Goal: Information Seeking & Learning: Check status

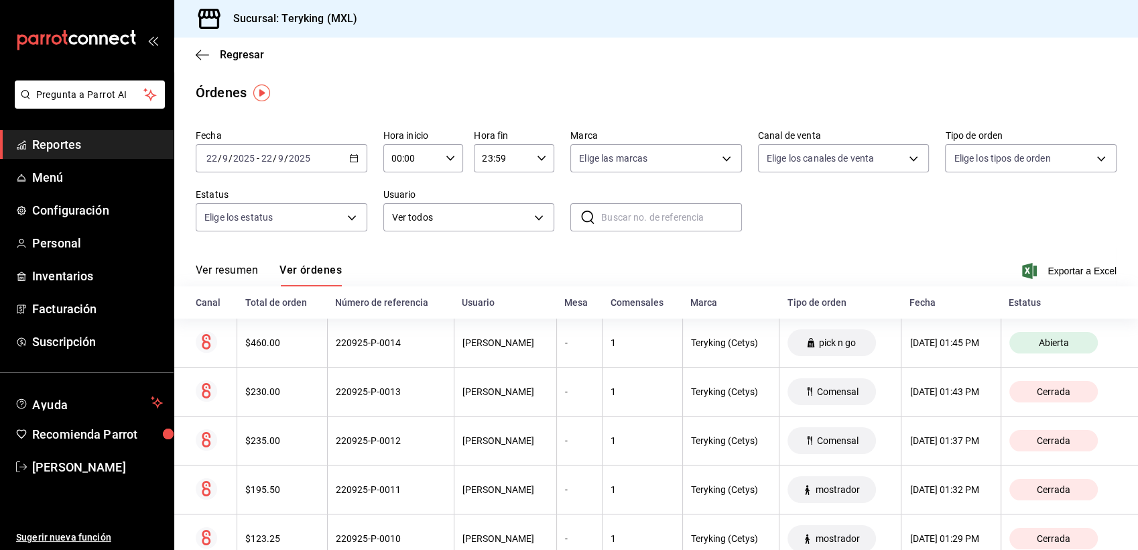
drag, startPoint x: 0, startPoint y: 0, endPoint x: 81, endPoint y: 152, distance: 171.9
click at [81, 152] on span "Reportes" at bounding box center [97, 144] width 131 height 18
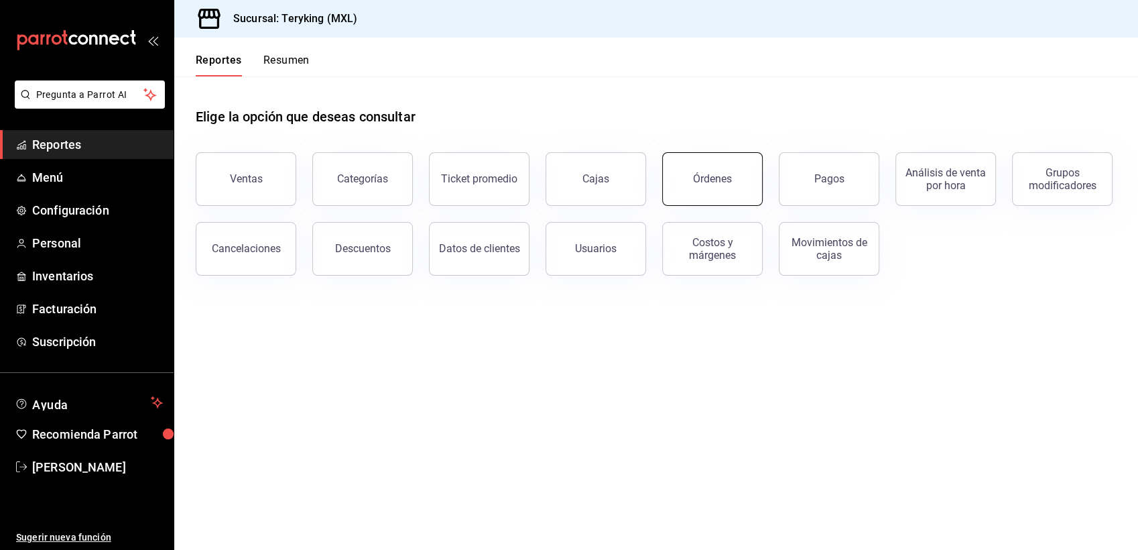
click at [697, 173] on div "Órdenes" at bounding box center [712, 178] width 39 height 13
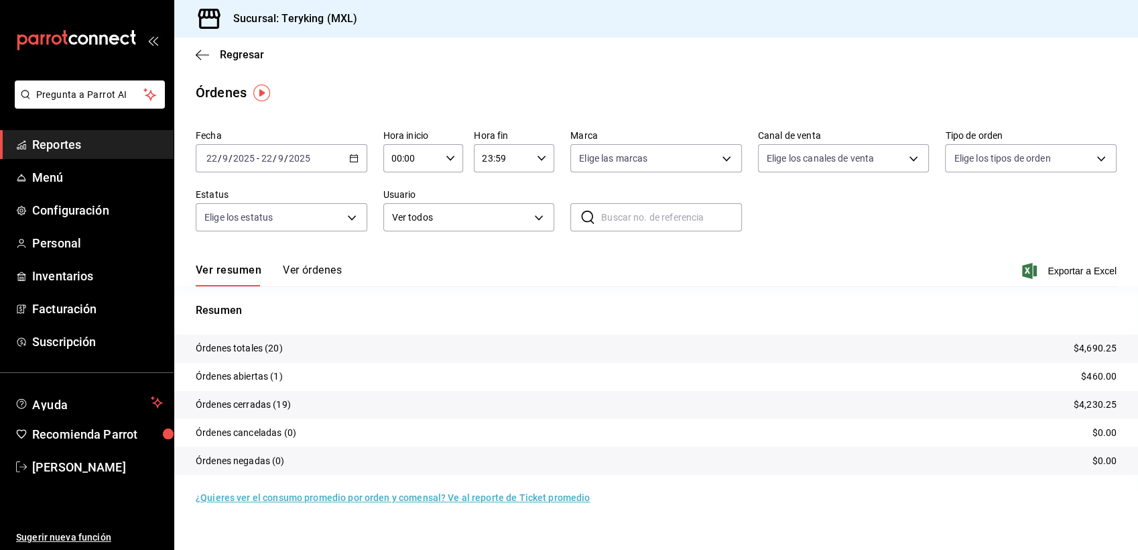
click at [321, 272] on button "Ver órdenes" at bounding box center [312, 274] width 59 height 23
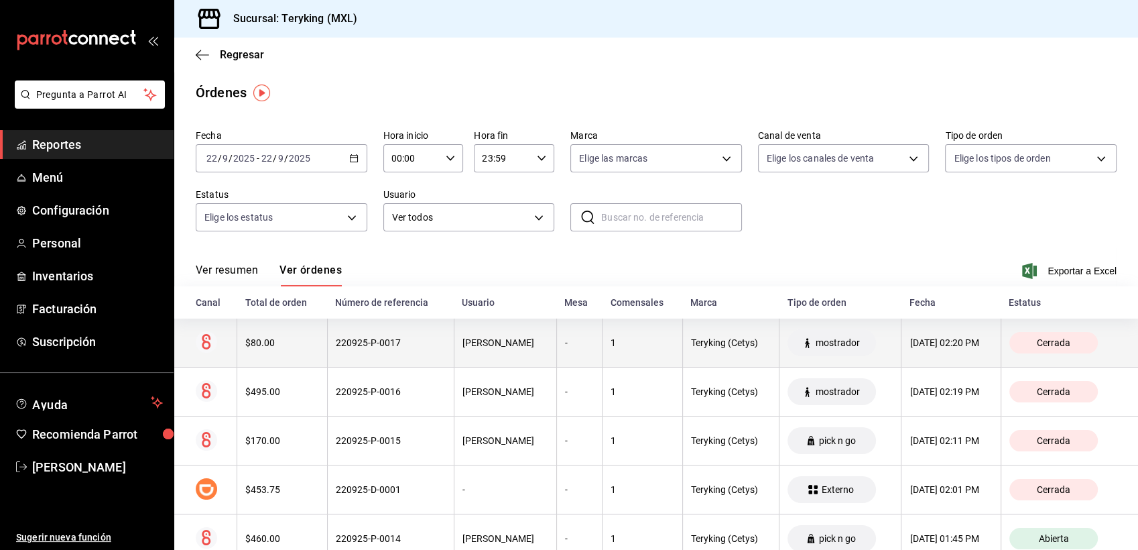
click at [384, 356] on th "220925-P-0017" at bounding box center [390, 342] width 127 height 49
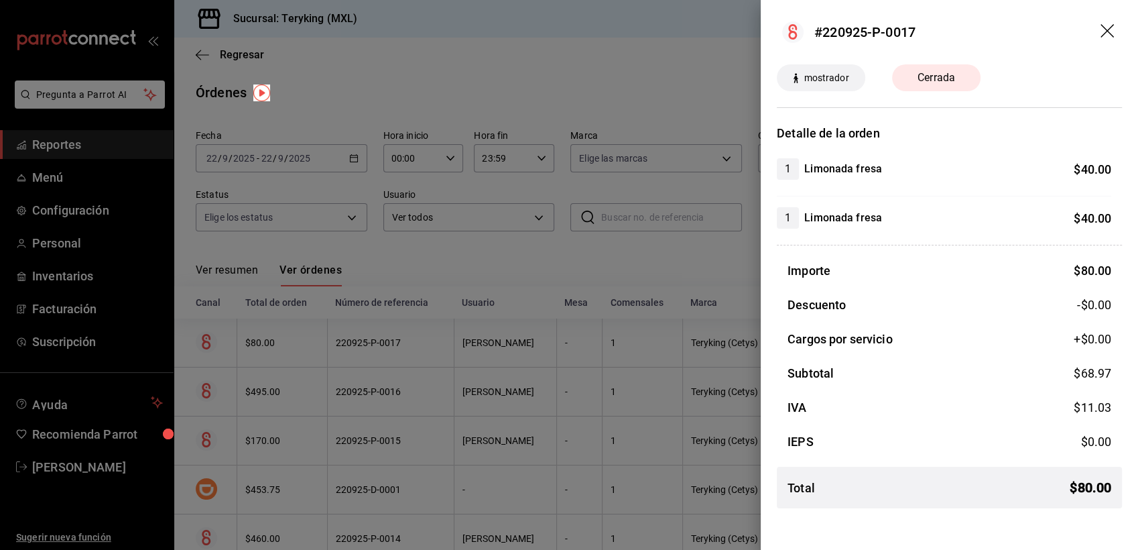
click at [546, 249] on div at bounding box center [569, 275] width 1138 height 550
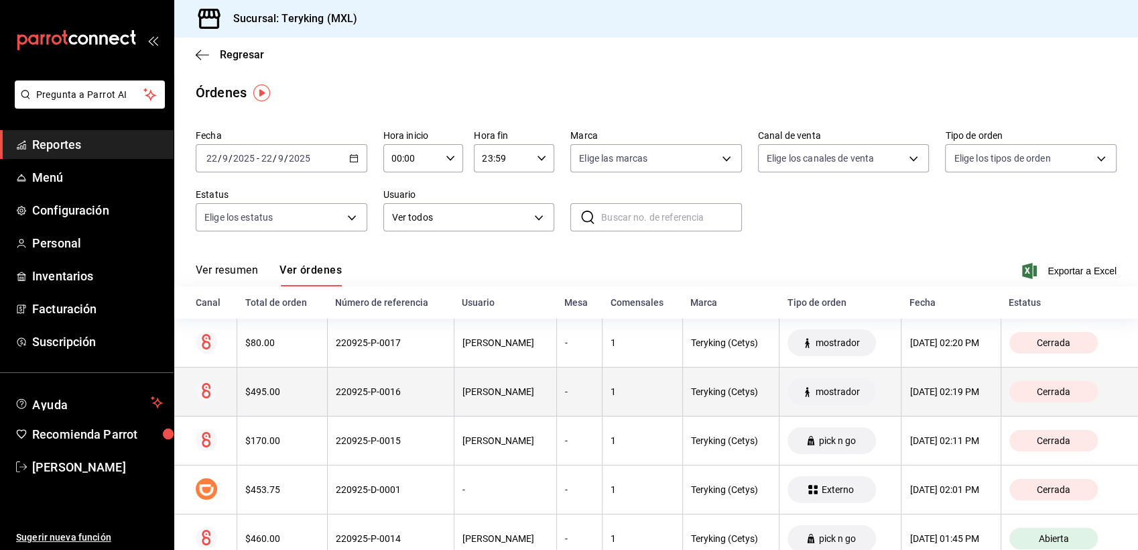
click at [440, 385] on th "220925-P-0016" at bounding box center [390, 391] width 127 height 49
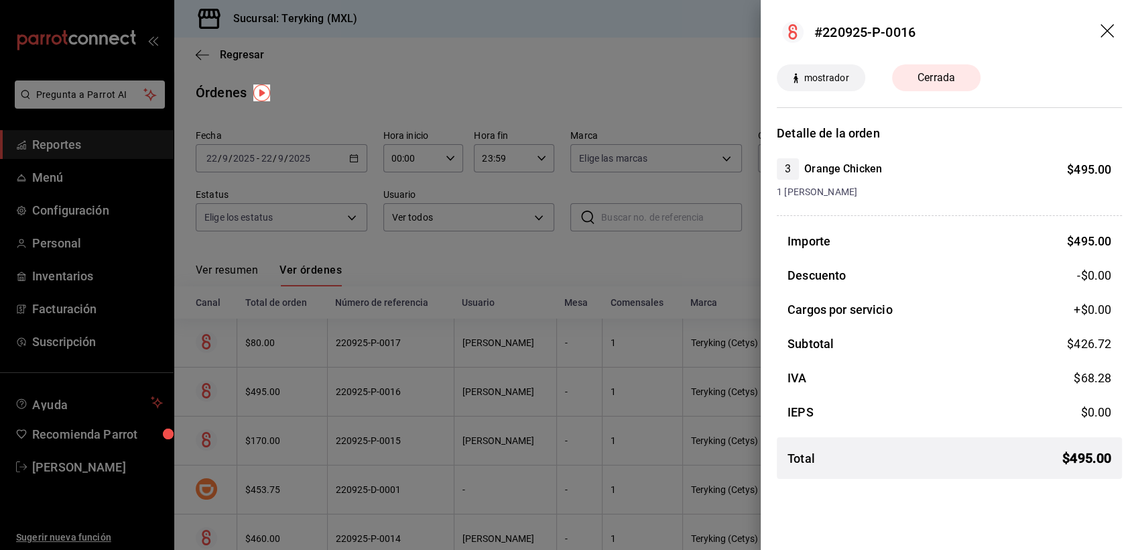
click at [484, 259] on div at bounding box center [569, 275] width 1138 height 550
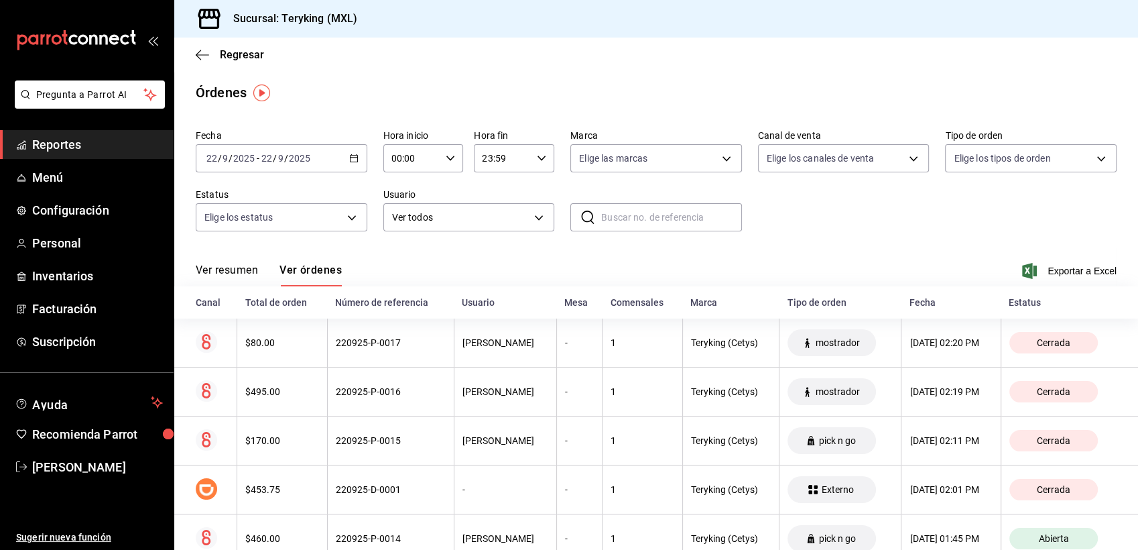
click at [64, 147] on span "Reportes" at bounding box center [97, 144] width 131 height 18
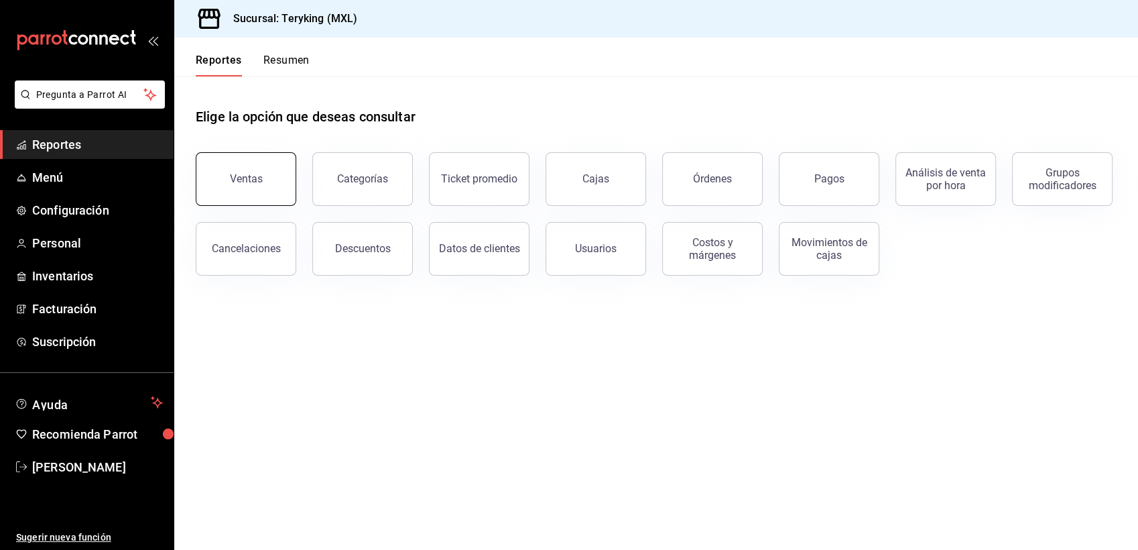
click at [249, 170] on button "Ventas" at bounding box center [246, 179] width 101 height 54
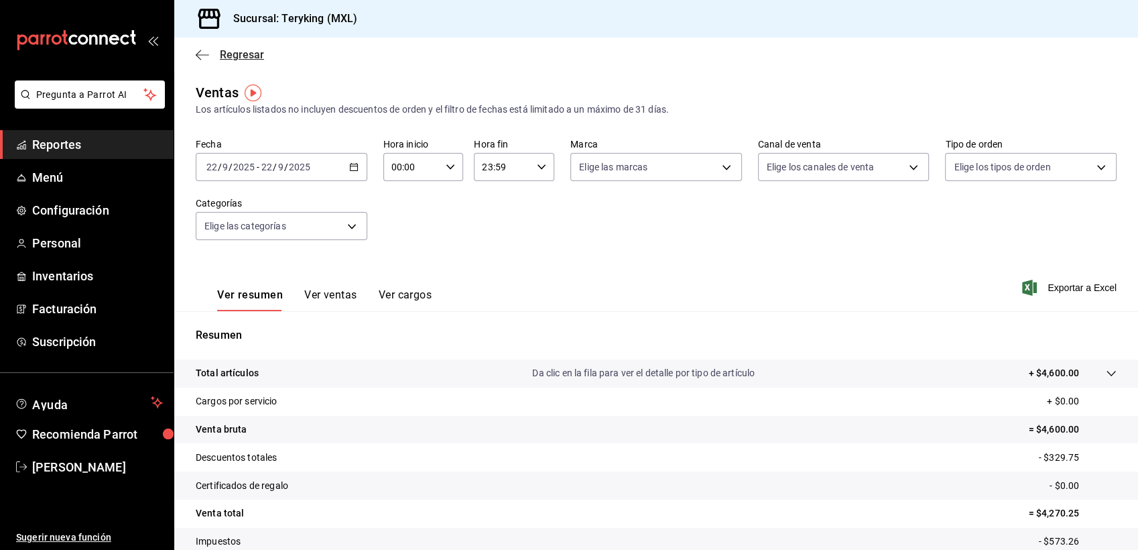
click at [255, 62] on div "Regresar" at bounding box center [656, 55] width 964 height 34
click at [253, 55] on span "Regresar" at bounding box center [242, 54] width 44 height 13
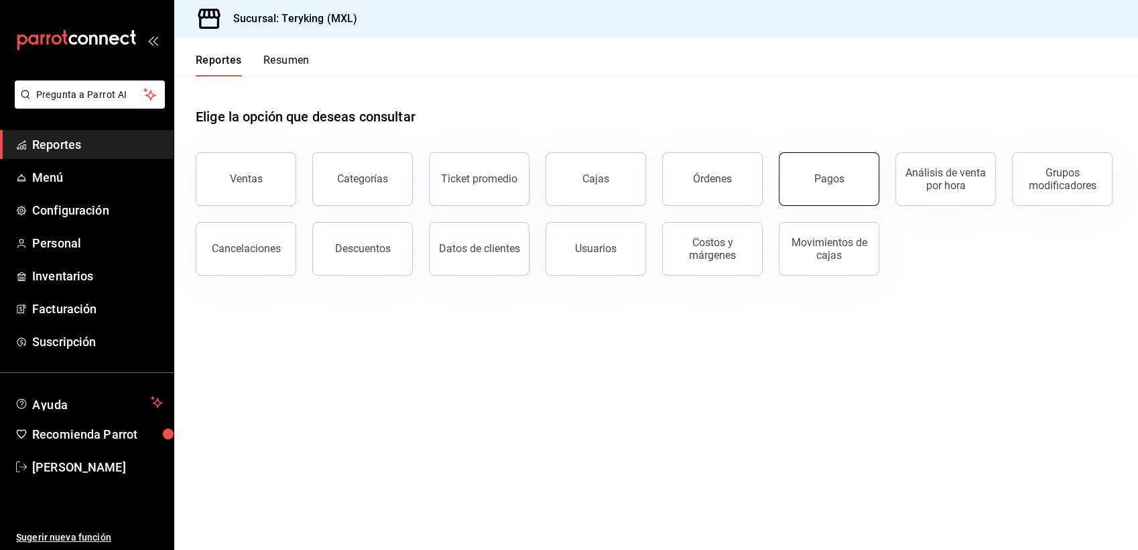
click at [827, 175] on div "Pagos" at bounding box center [830, 178] width 30 height 13
